Goal: Information Seeking & Learning: Learn about a topic

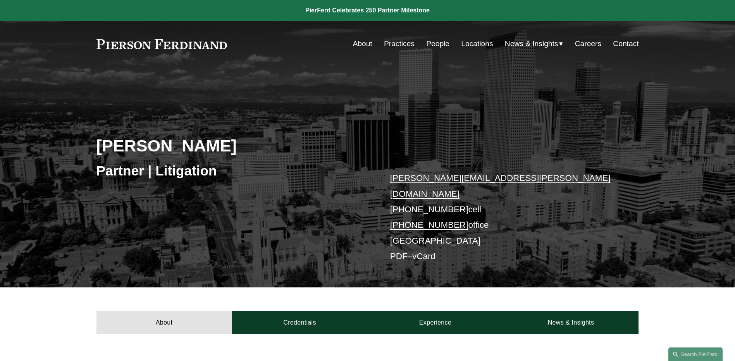
click at [287, 198] on div "[PERSON_NAME] Partner | Litigation [PERSON_NAME][EMAIL_ADDRESS][PERSON_NAME][DO…" at bounding box center [367, 188] width 735 height 199
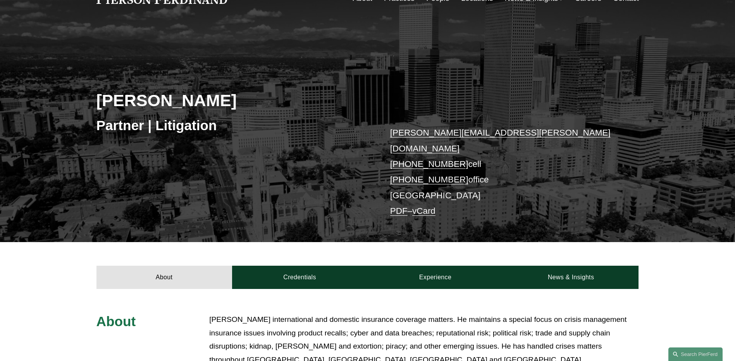
scroll to position [39, 0]
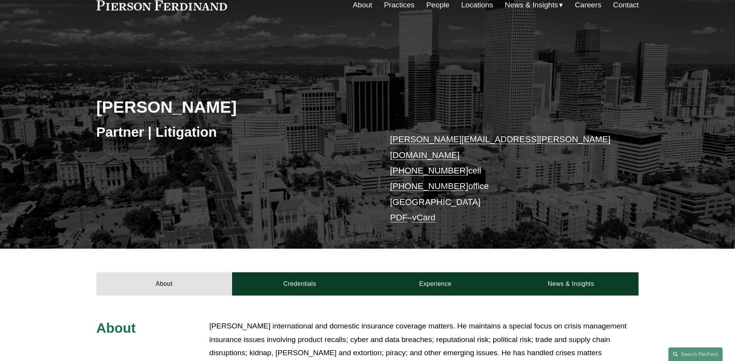
click at [441, 7] on link "People" at bounding box center [437, 5] width 23 height 15
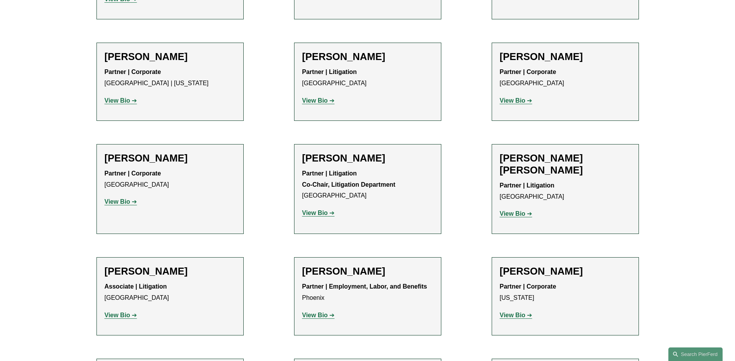
scroll to position [6942, 0]
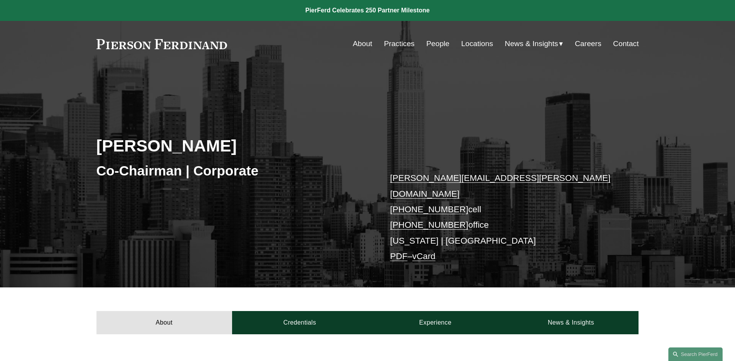
click at [81, 57] on div "Skip to Content About Practices People Locations" at bounding box center [367, 44] width 735 height 46
